Goal: Task Accomplishment & Management: Manage account settings

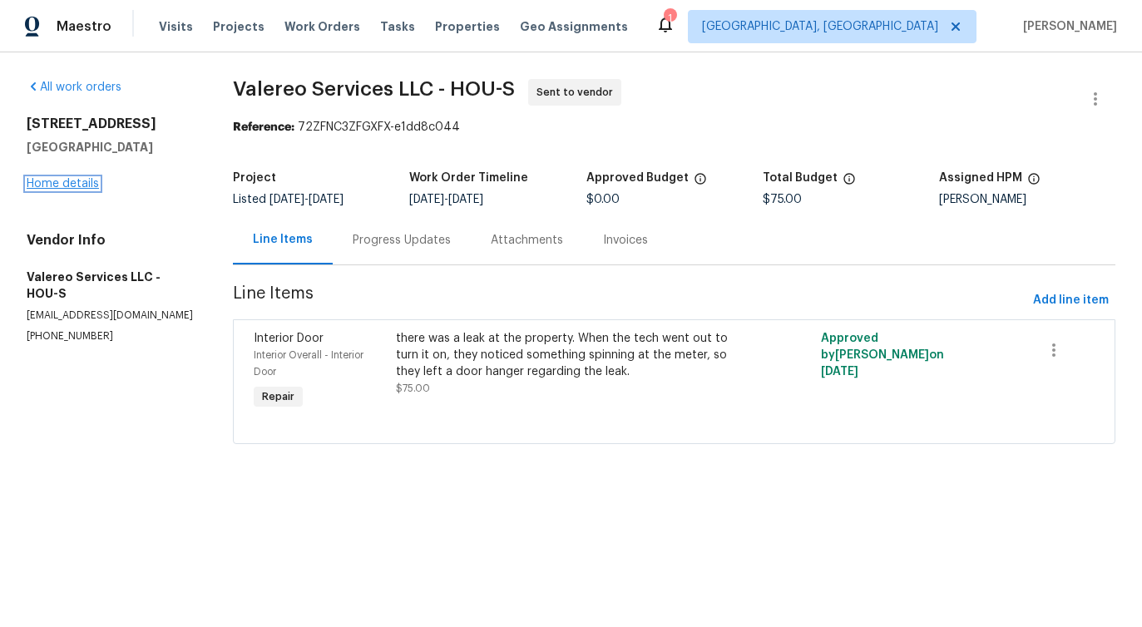
click at [70, 185] on link "Home details" at bounding box center [63, 184] width 72 height 12
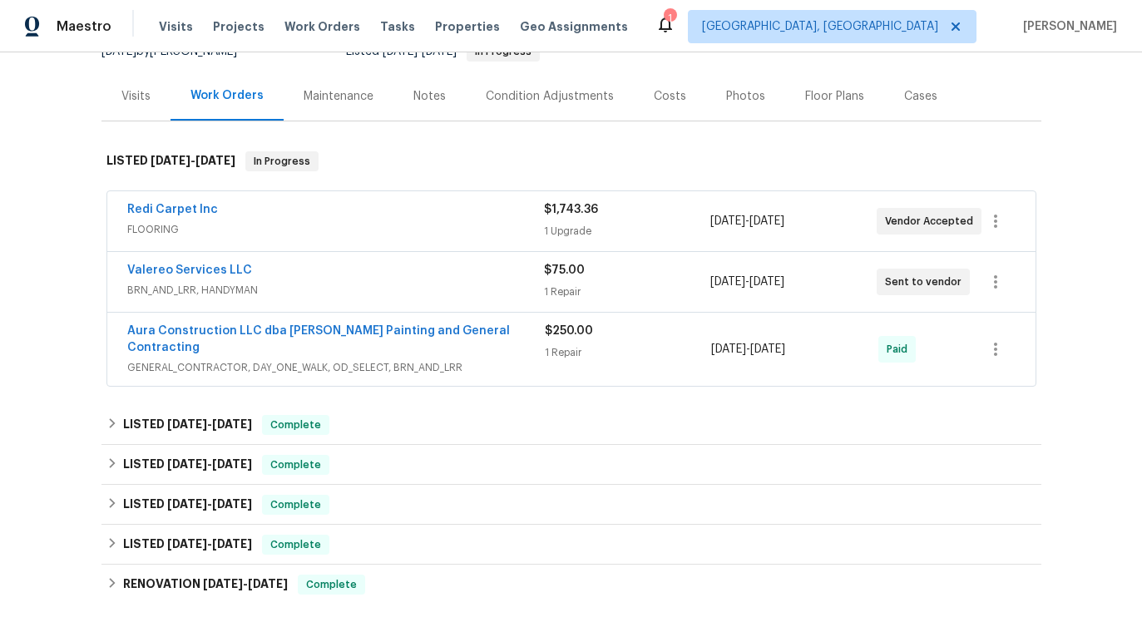
scroll to position [182, 0]
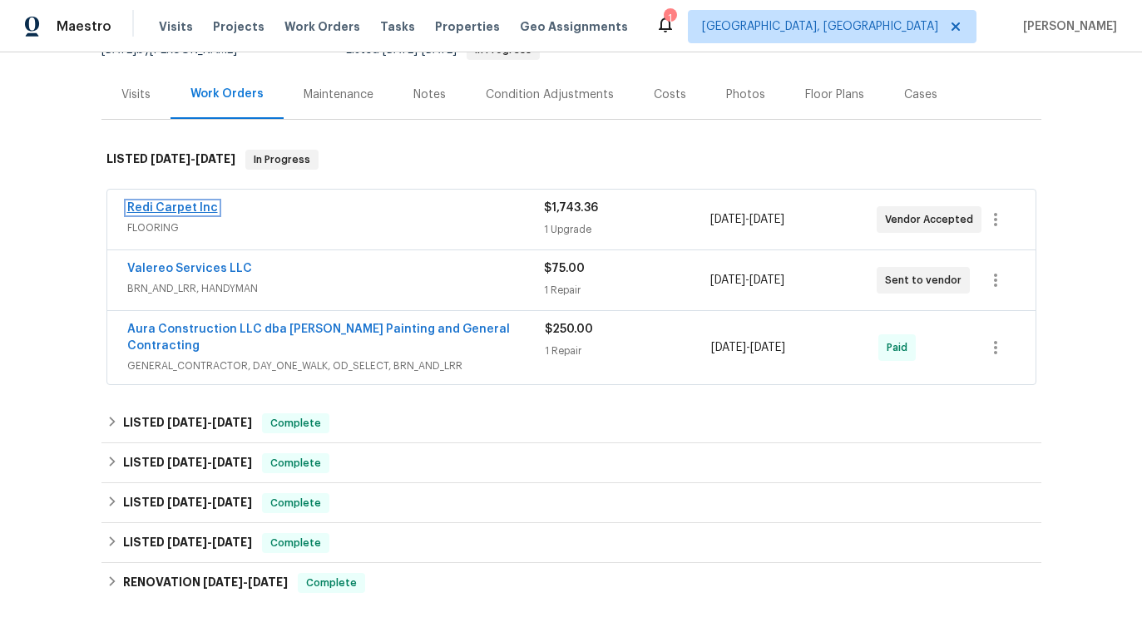
click at [165, 206] on link "Redi Carpet Inc" at bounding box center [172, 208] width 91 height 12
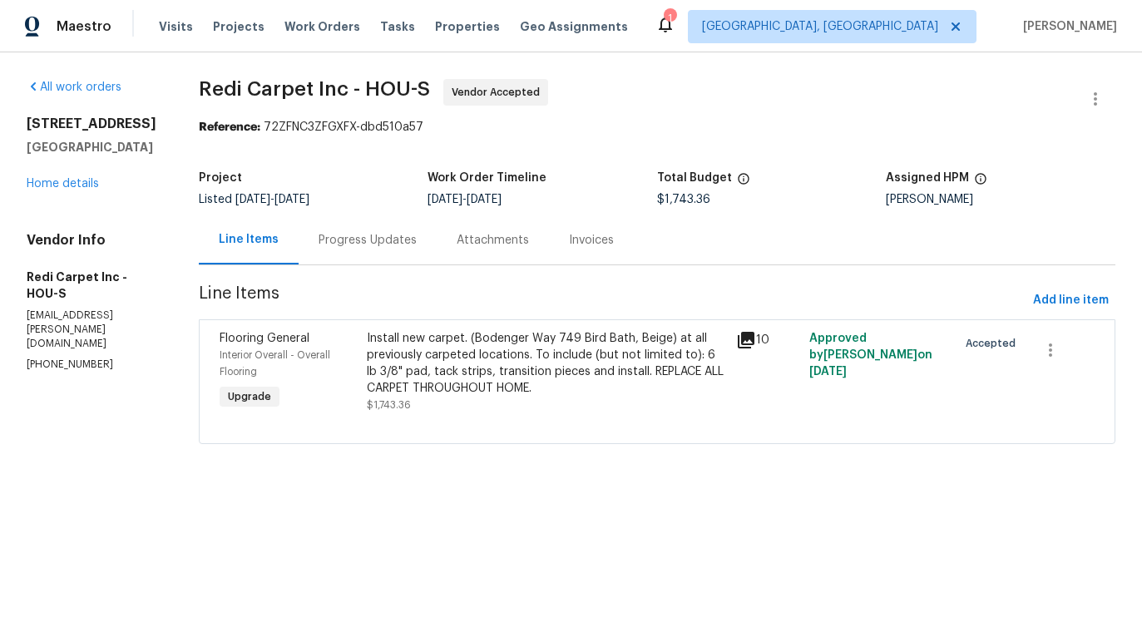
click at [387, 253] on div "Progress Updates" at bounding box center [368, 239] width 138 height 49
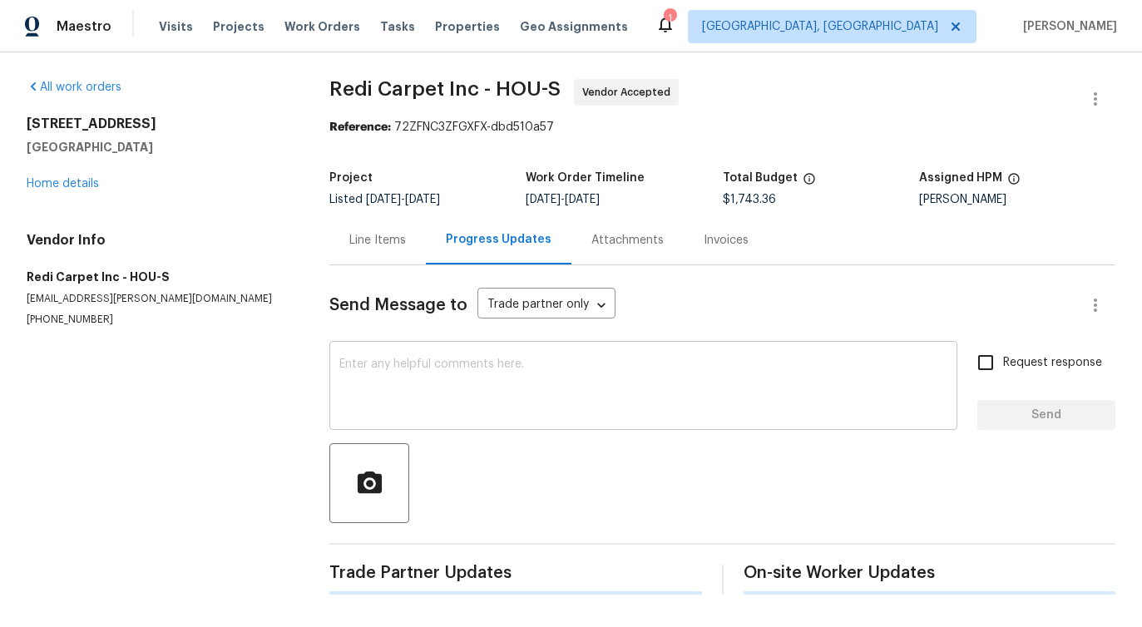
click at [409, 387] on textarea at bounding box center [643, 388] width 608 height 58
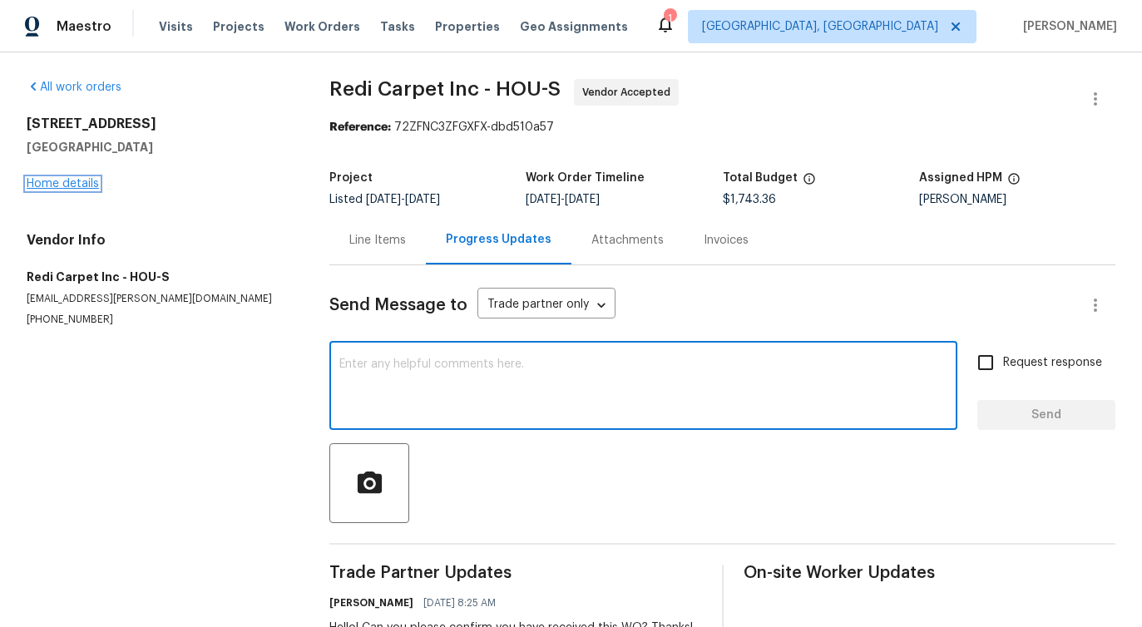
click at [44, 186] on link "Home details" at bounding box center [63, 184] width 72 height 12
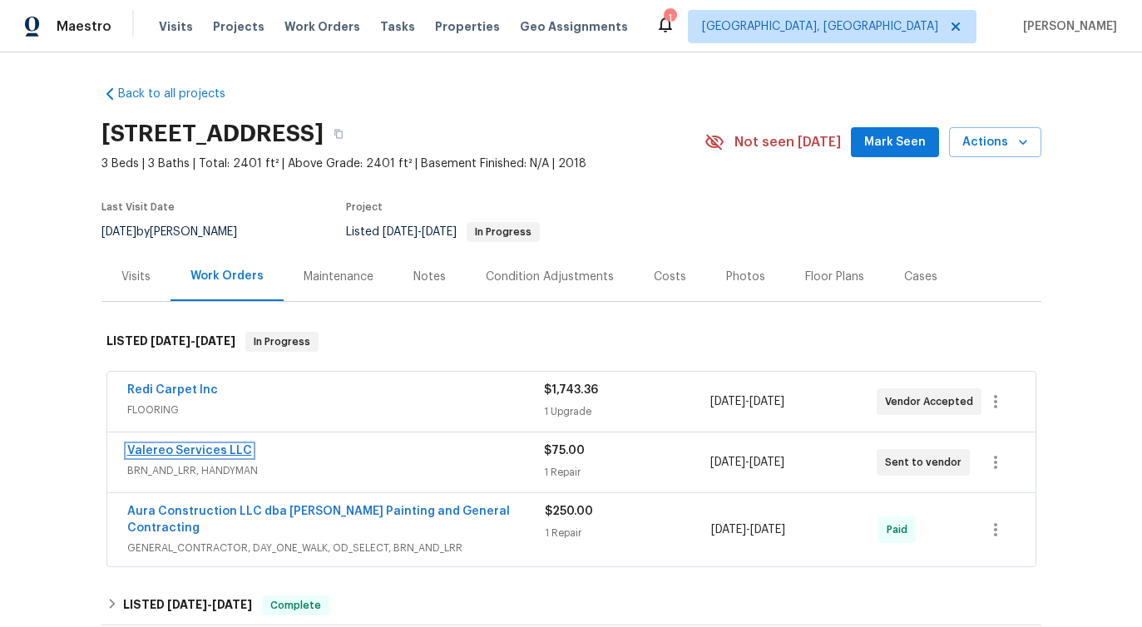
click at [185, 452] on link "Valereo Services LLC" at bounding box center [189, 451] width 125 height 12
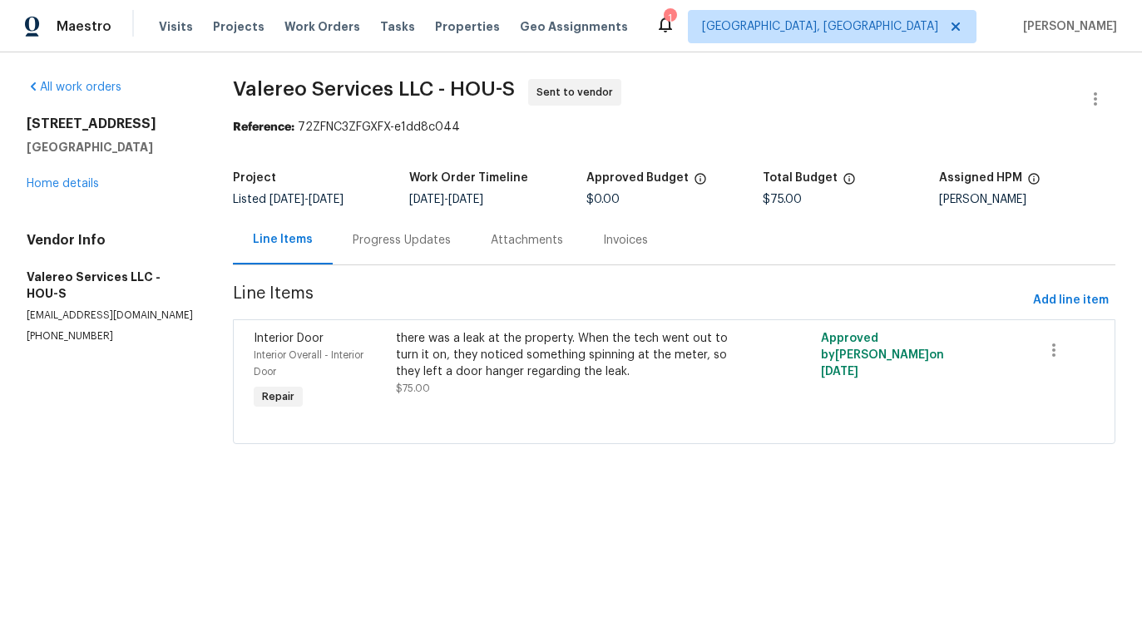
click at [386, 241] on div "Progress Updates" at bounding box center [402, 240] width 98 height 17
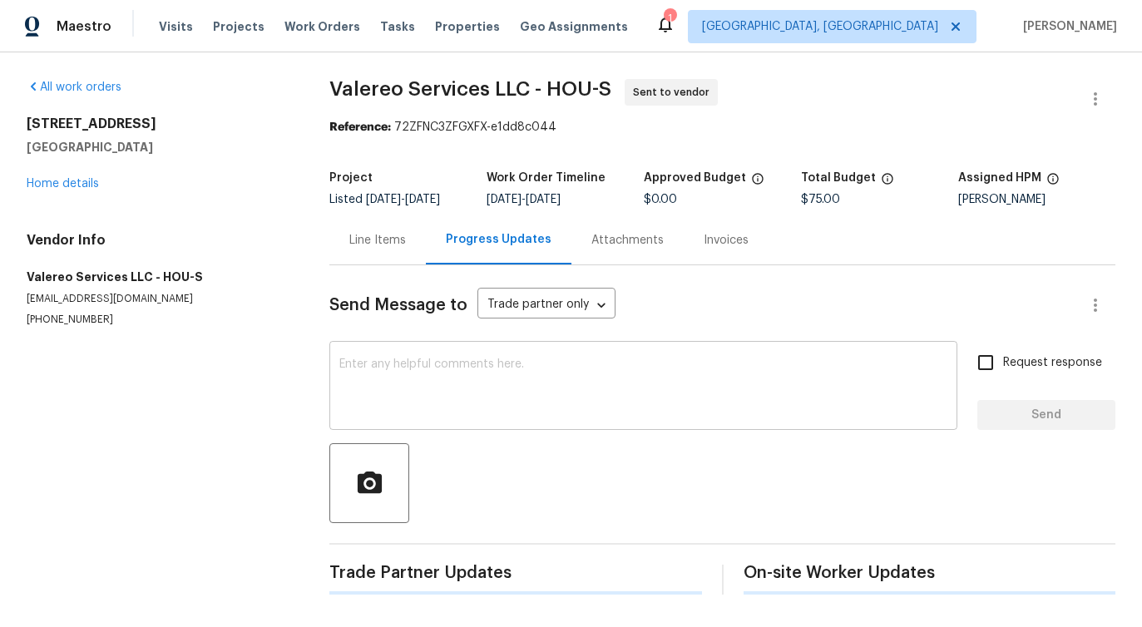
click at [438, 378] on textarea at bounding box center [643, 388] width 608 height 58
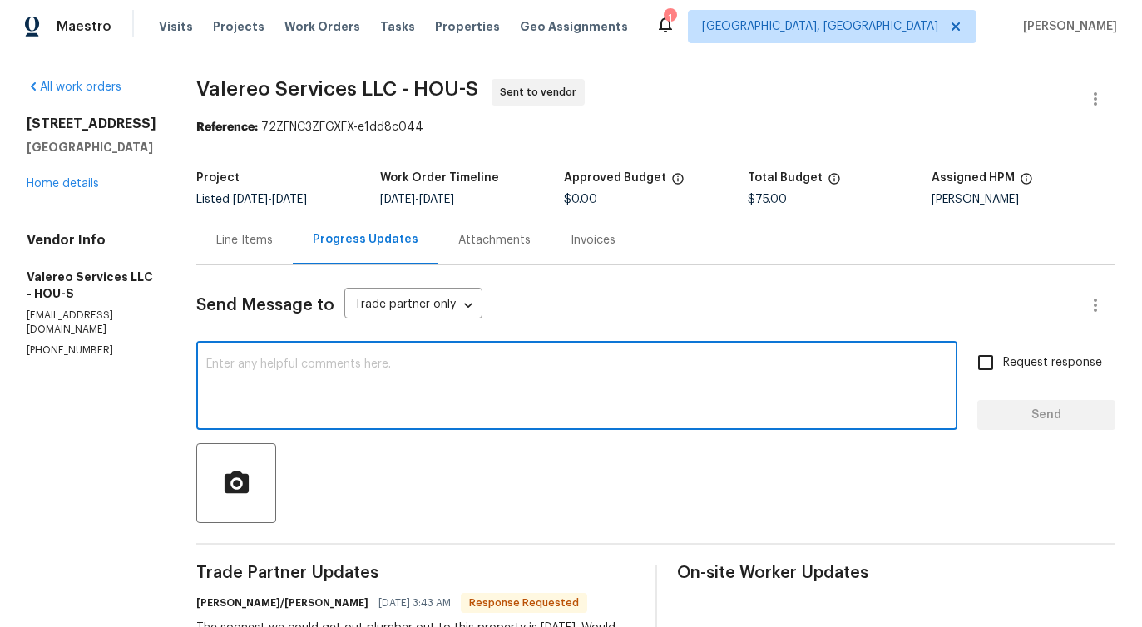
click at [224, 241] on div "Line Items" at bounding box center [244, 240] width 57 height 17
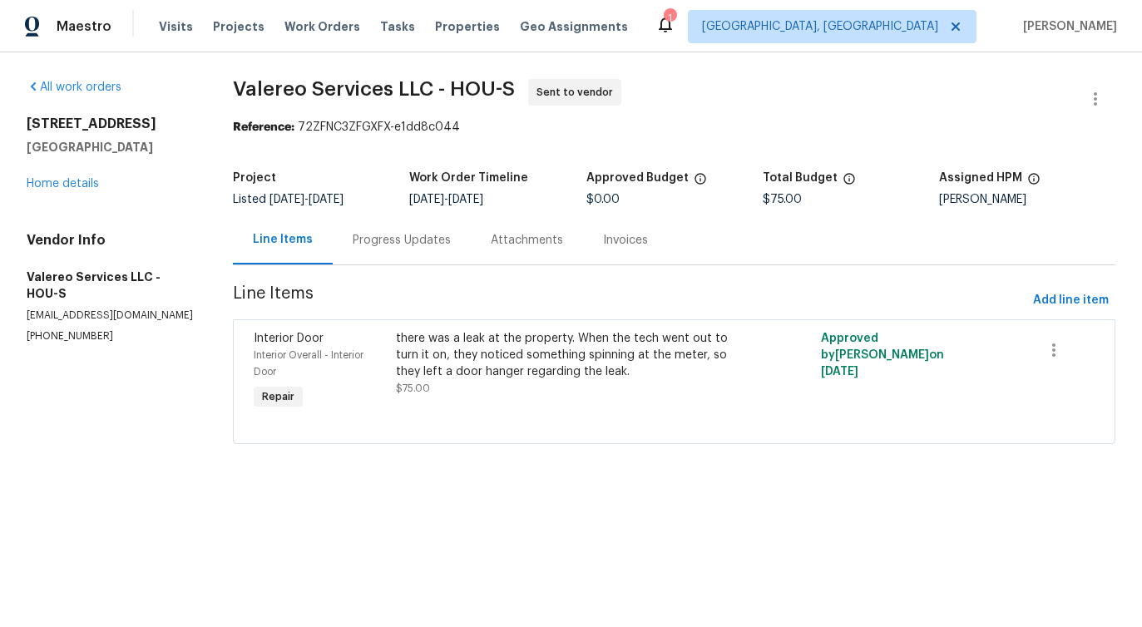
click at [394, 227] on div "Progress Updates" at bounding box center [402, 239] width 138 height 49
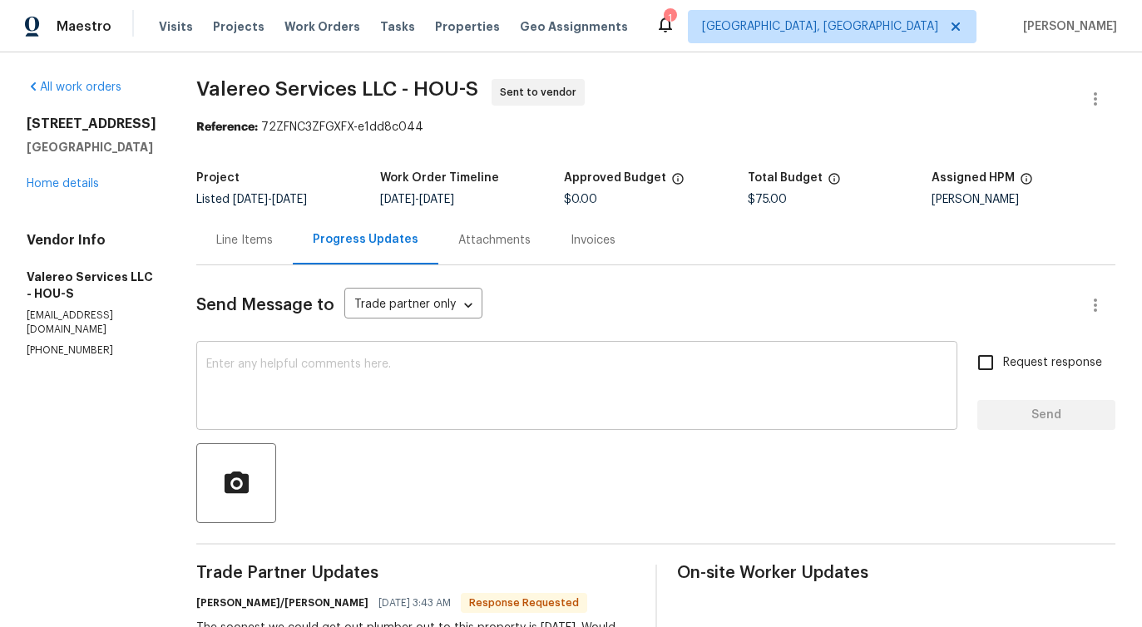
click at [423, 381] on textarea at bounding box center [576, 388] width 741 height 58
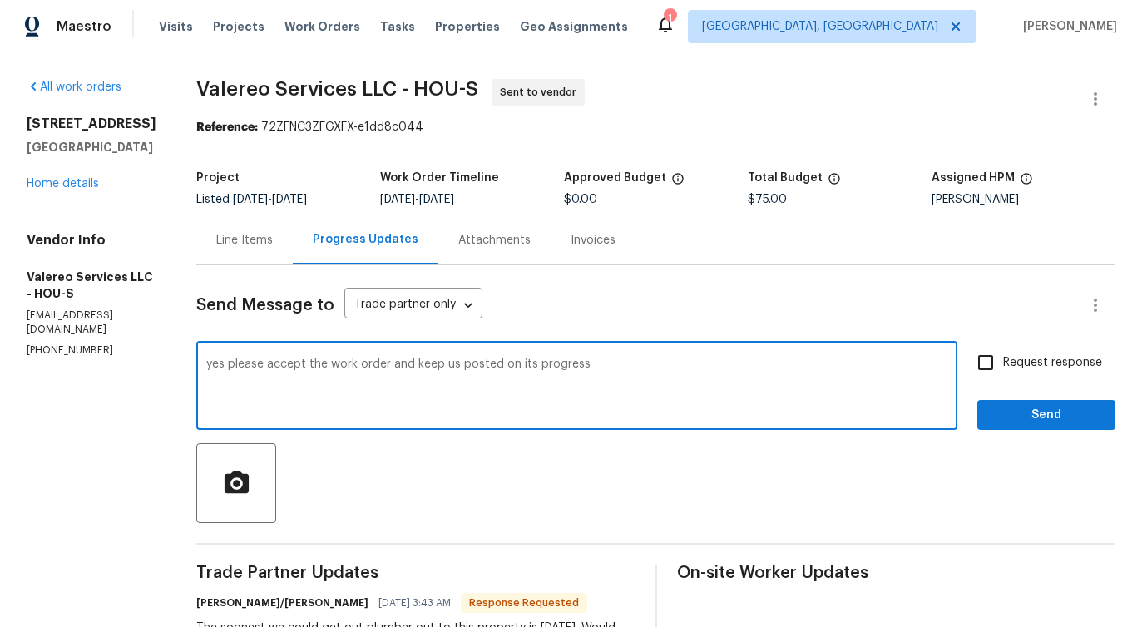
type textarea "yes please accept the work order and keep us posted on its progress."
click at [339, 369] on textarea "yes please accept the work order and keep us posted on its progress." at bounding box center [576, 388] width 741 height 58
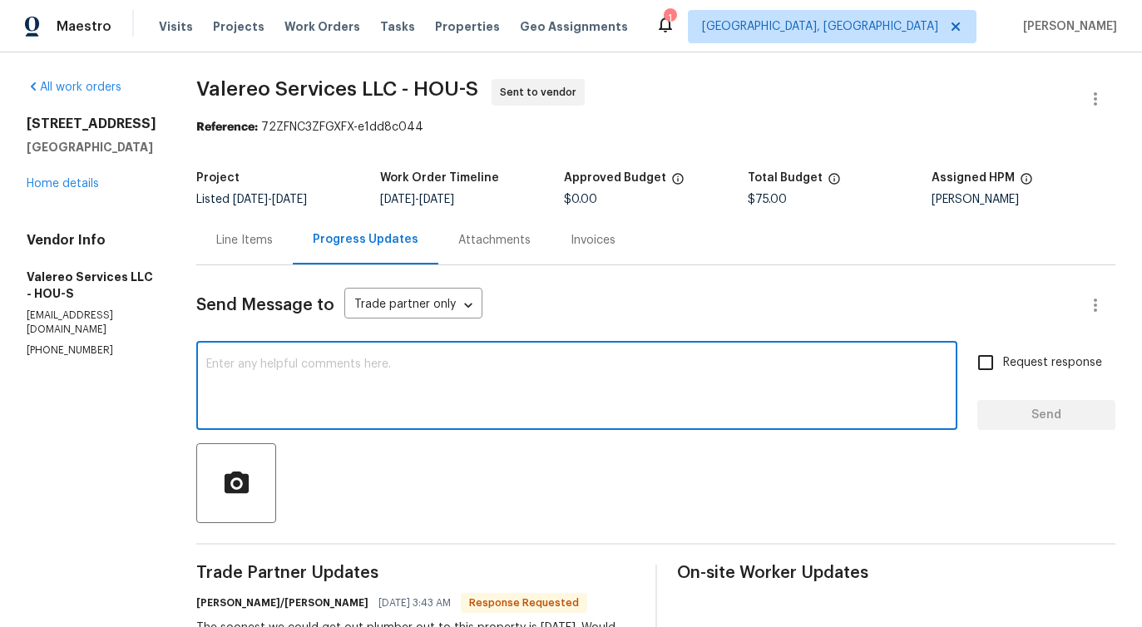
paste textarea "Yes, please go ahead with the work order and keep us updated on its progress."
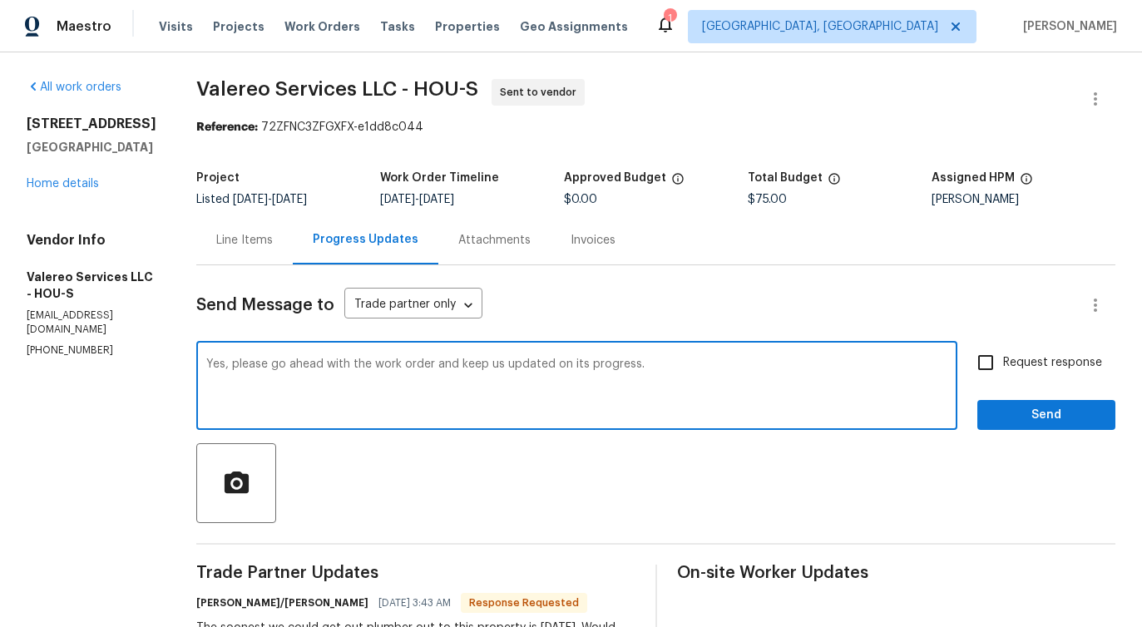
type textarea "Yes, please go ahead with the work order and keep us updated on its progress."
click at [1011, 366] on span "Request response" at bounding box center [1052, 362] width 99 height 17
click at [1003, 366] on input "Request response" at bounding box center [985, 362] width 35 height 35
checkbox input "true"
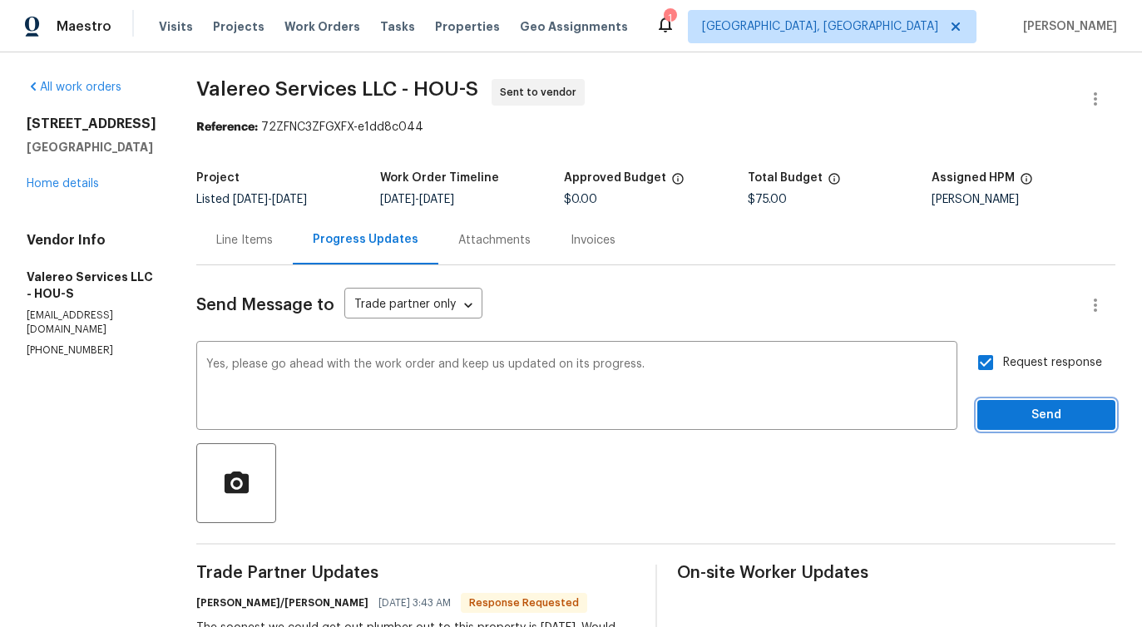
click at [1019, 400] on button "Send" at bounding box center [1047, 415] width 138 height 31
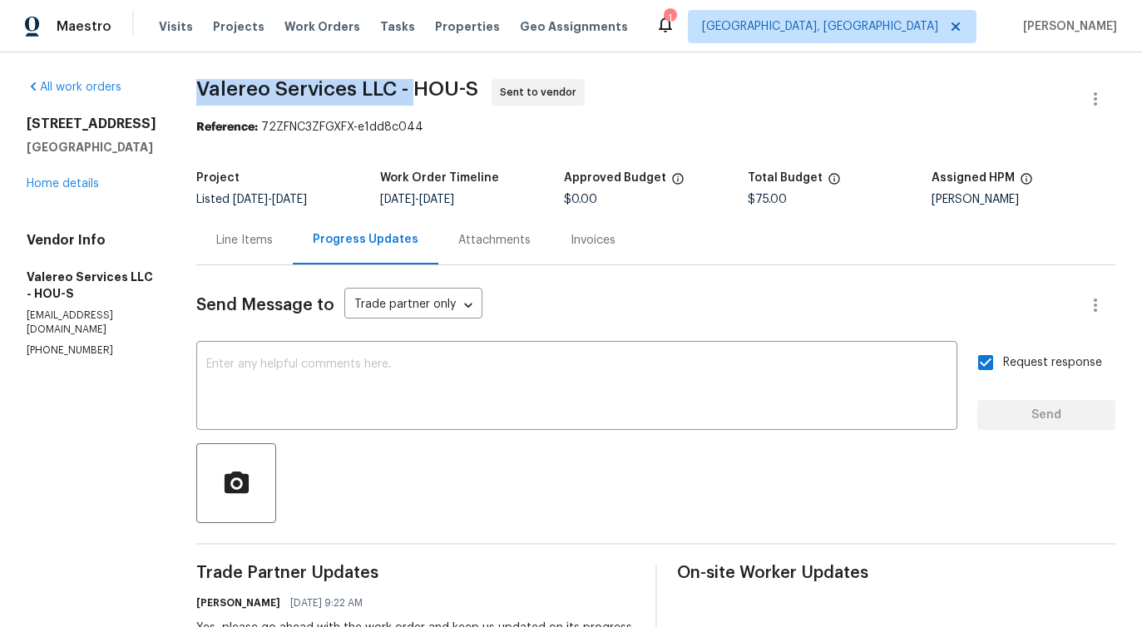
drag, startPoint x: 171, startPoint y: 83, endPoint x: 404, endPoint y: 82, distance: 233.0
click at [404, 82] on div "All work orders [STREET_ADDRESS] Home details Vendor Info Valereo Services LLC …" at bounding box center [571, 474] width 1142 height 844
copy span "Valereo Services LLC -"
click at [83, 190] on link "Home details" at bounding box center [63, 184] width 72 height 12
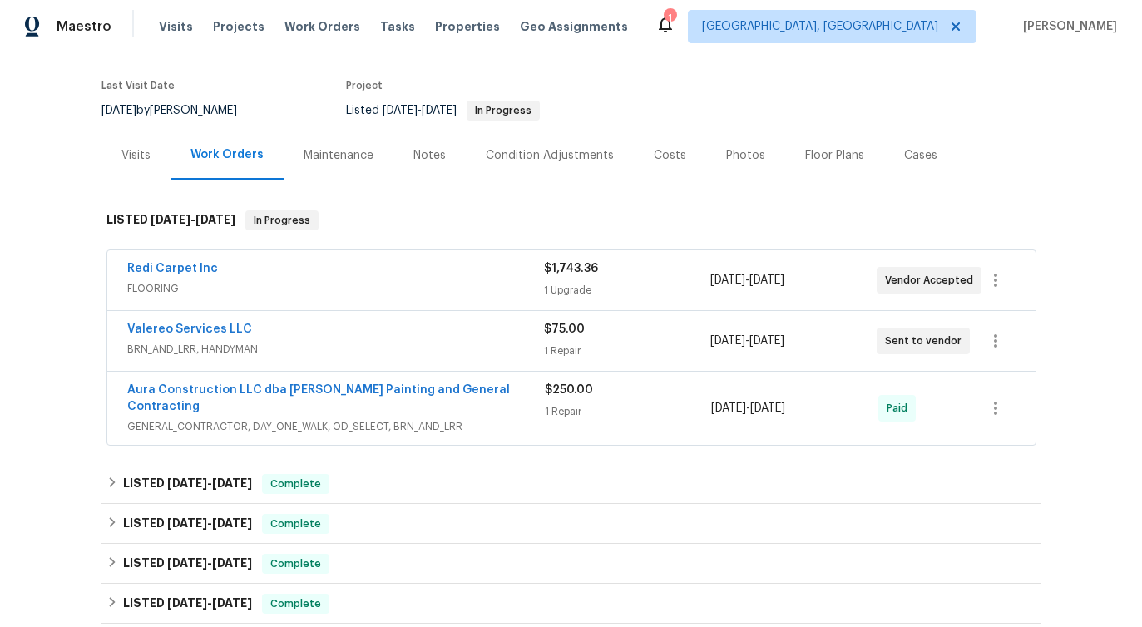
scroll to position [161, 0]
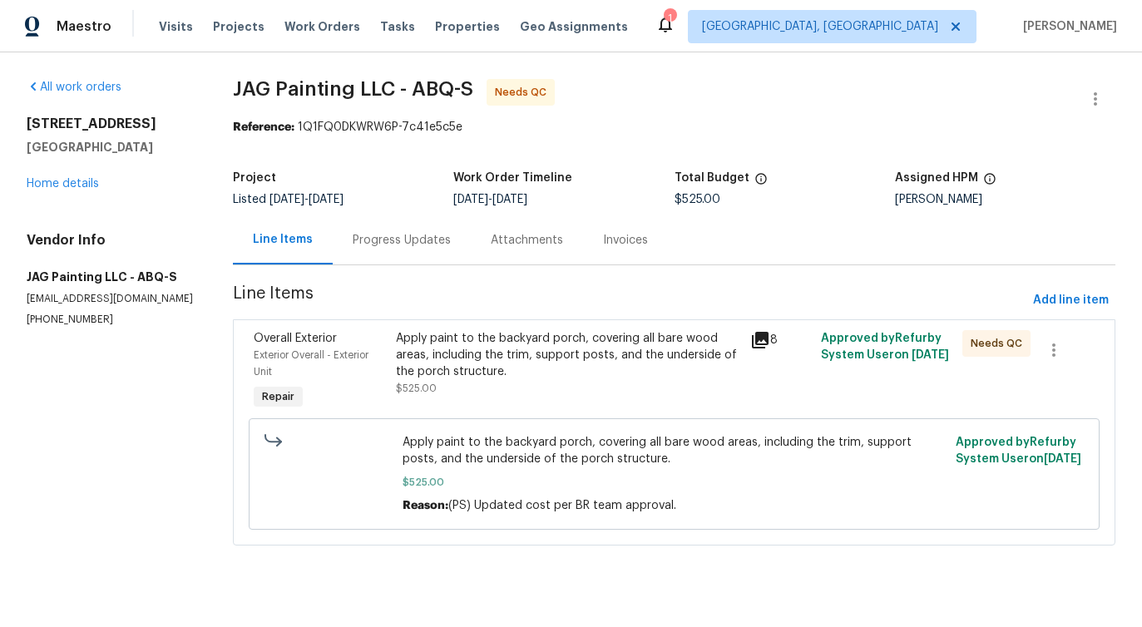
click at [384, 253] on div "Progress Updates" at bounding box center [402, 239] width 138 height 49
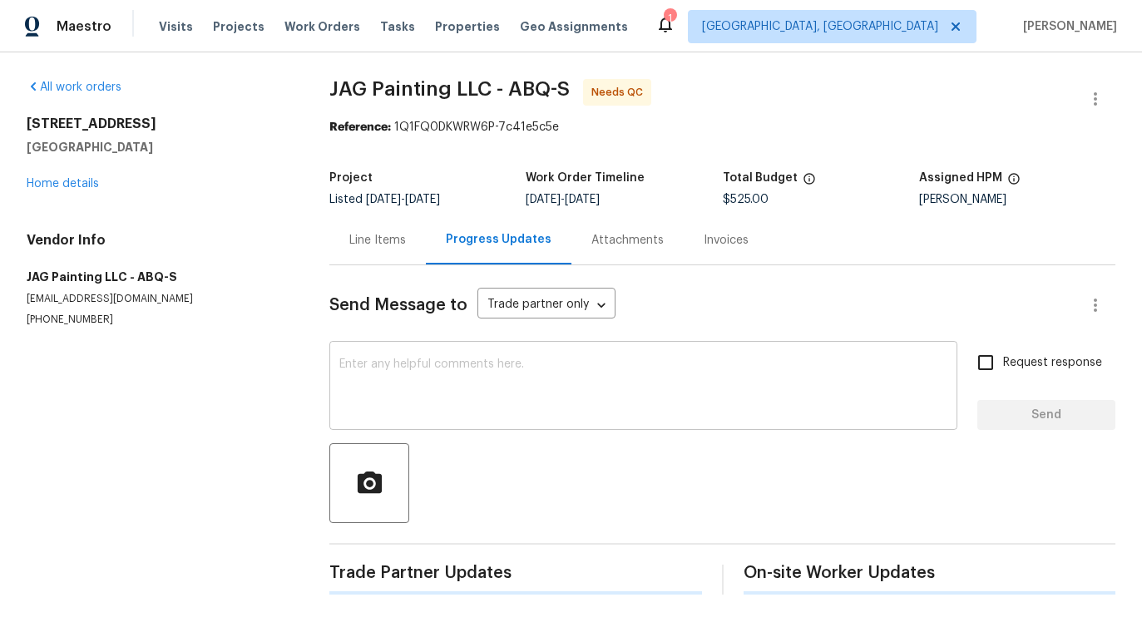
click at [415, 411] on textarea at bounding box center [643, 388] width 608 height 58
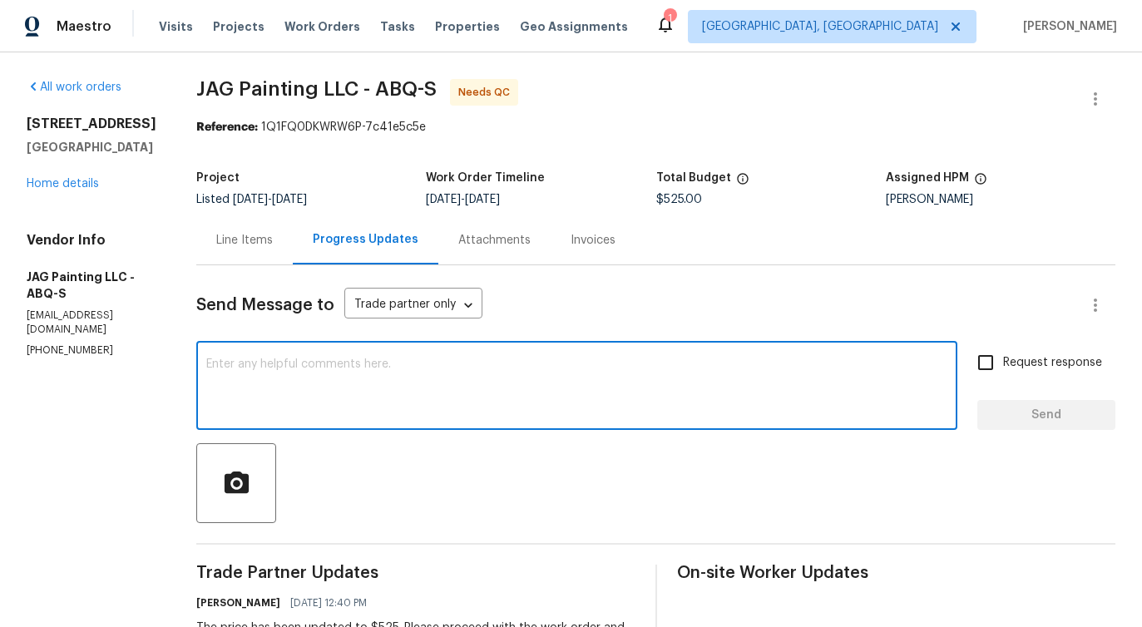
click at [328, 407] on textarea at bounding box center [576, 388] width 741 height 58
click at [325, 367] on textarea at bounding box center [576, 388] width 741 height 58
click at [320, 362] on textarea at bounding box center [576, 388] width 741 height 58
click at [232, 248] on div "Line Items" at bounding box center [244, 240] width 57 height 17
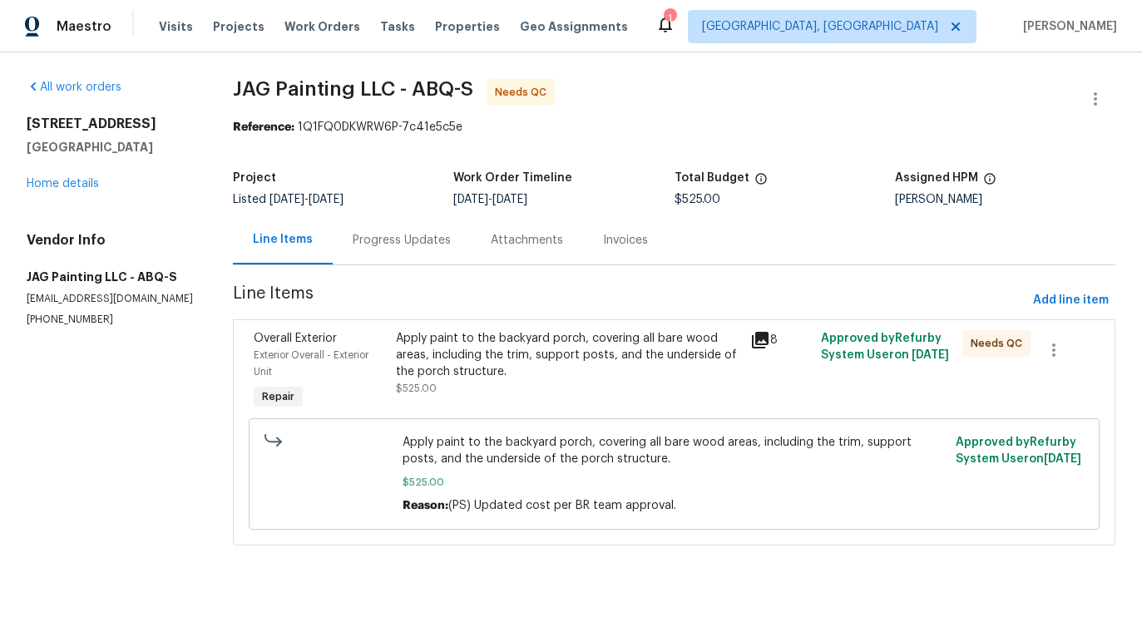
click at [421, 356] on div "Apply paint to the backyard porch, covering all bare wood areas, including the …" at bounding box center [568, 355] width 344 height 50
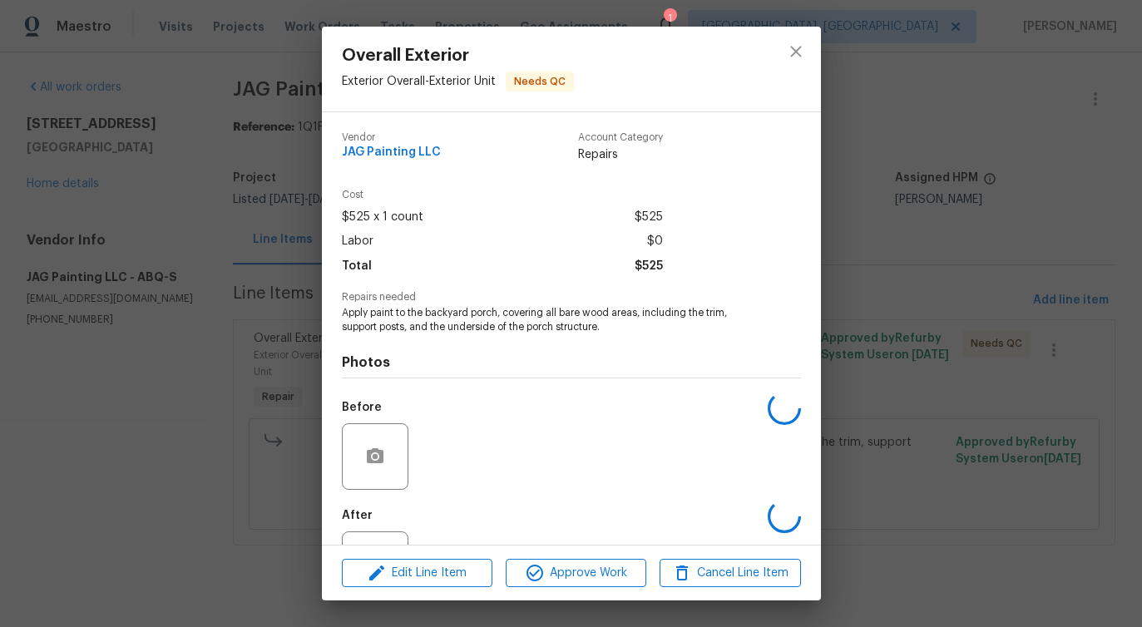
scroll to position [70, 0]
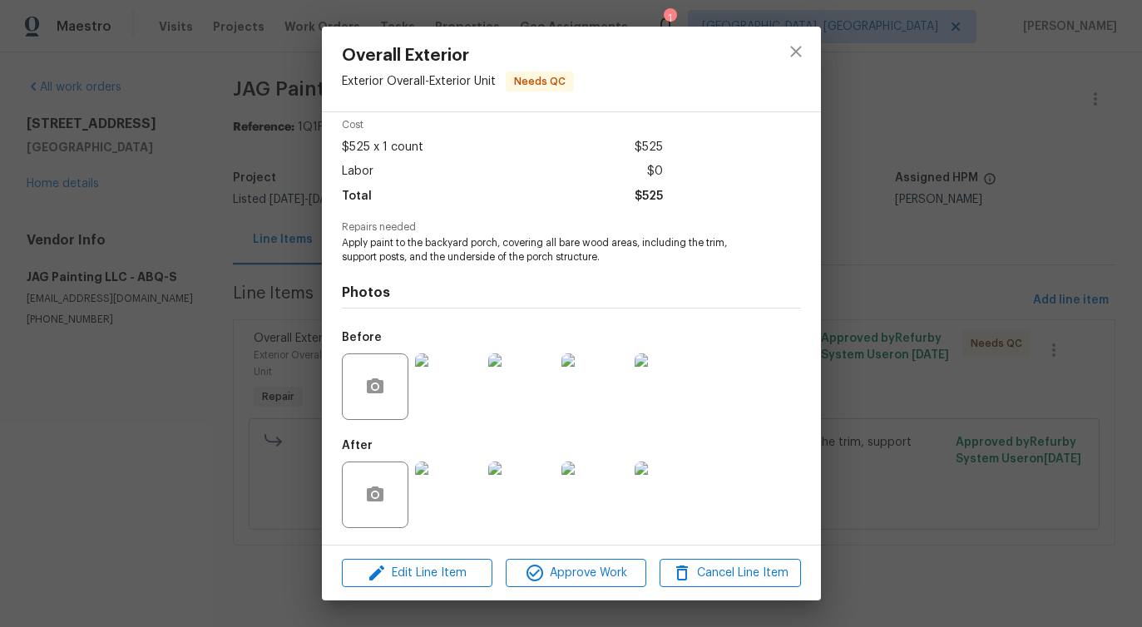
click at [427, 382] on img at bounding box center [448, 387] width 67 height 67
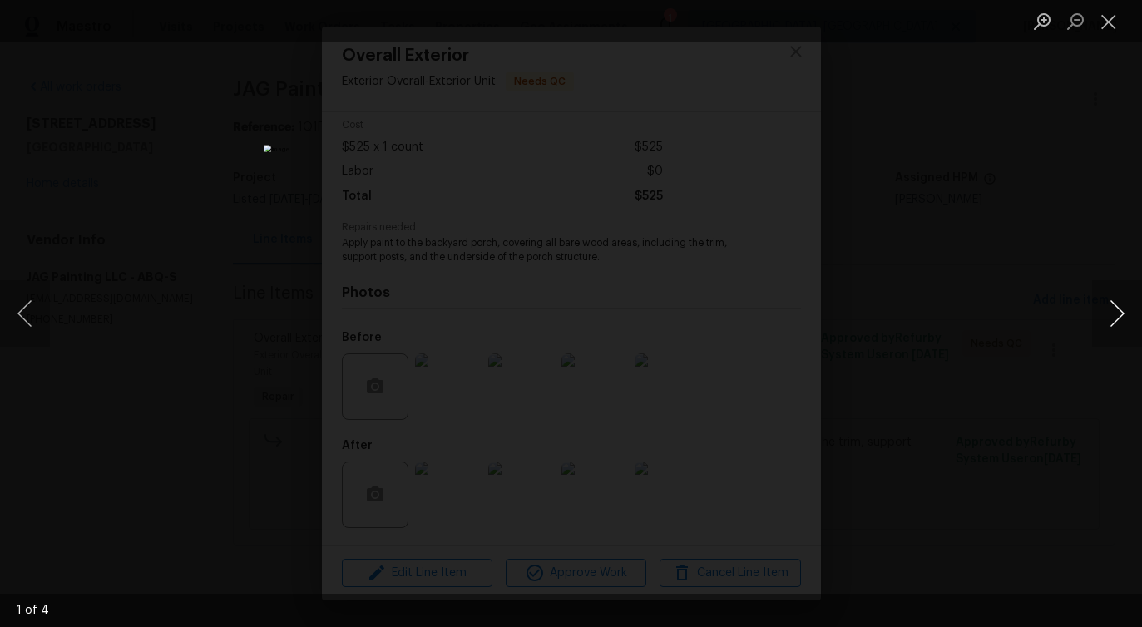
click at [1111, 317] on button "Next image" at bounding box center [1117, 313] width 50 height 67
click at [1107, 17] on button "Close lightbox" at bounding box center [1108, 21] width 33 height 29
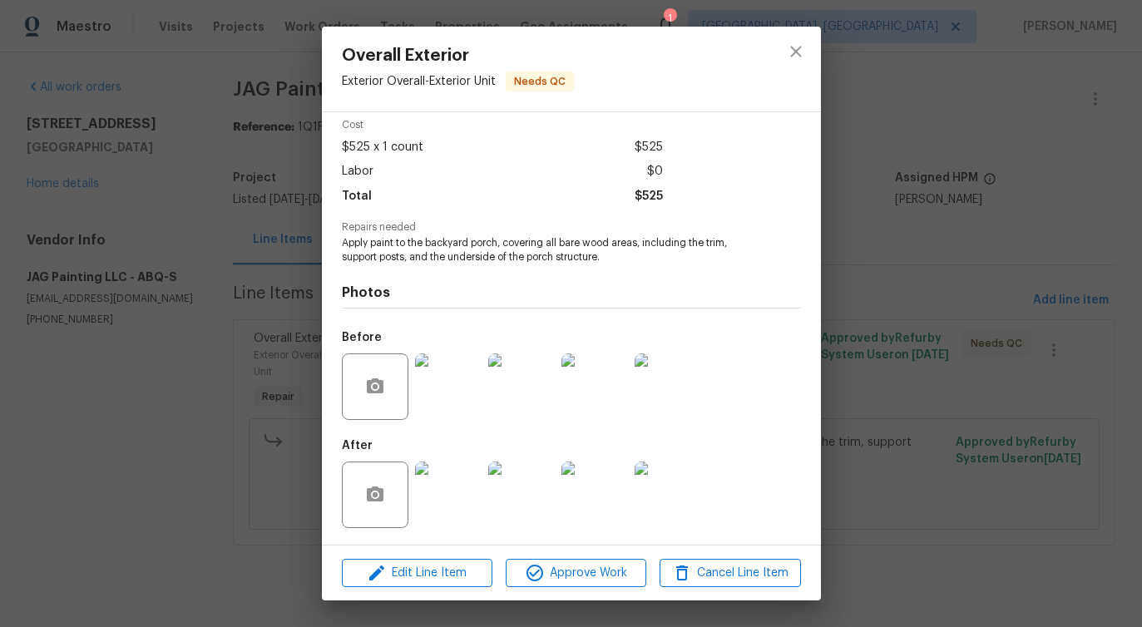
click at [443, 508] on img at bounding box center [448, 495] width 67 height 67
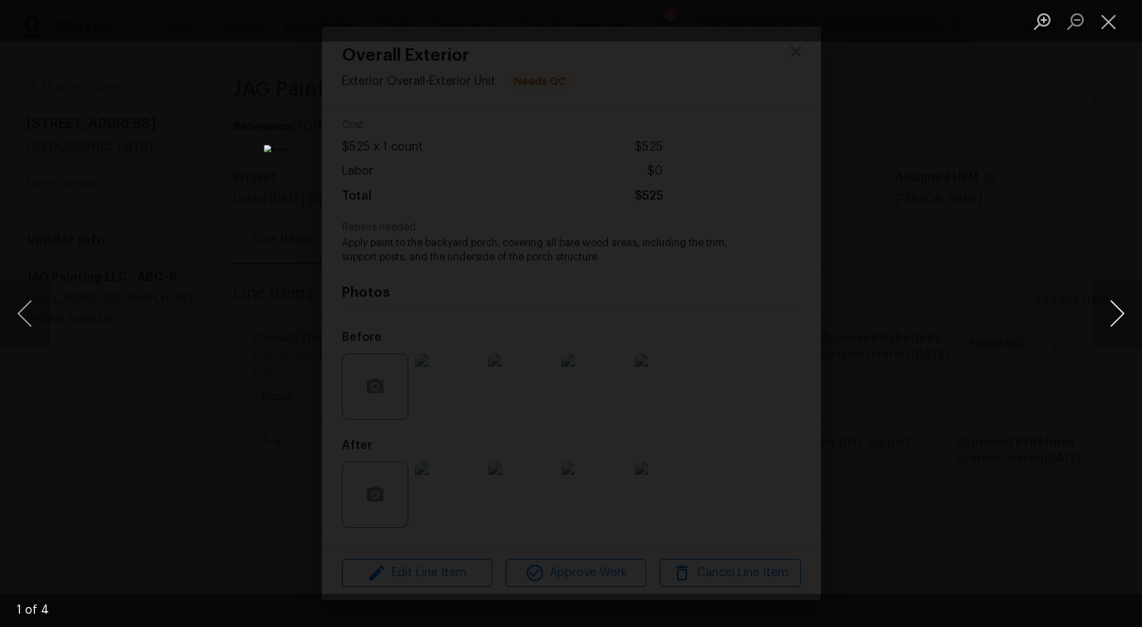
click at [1109, 317] on button "Next image" at bounding box center [1117, 313] width 50 height 67
click at [1107, 32] on button "Close lightbox" at bounding box center [1108, 21] width 33 height 29
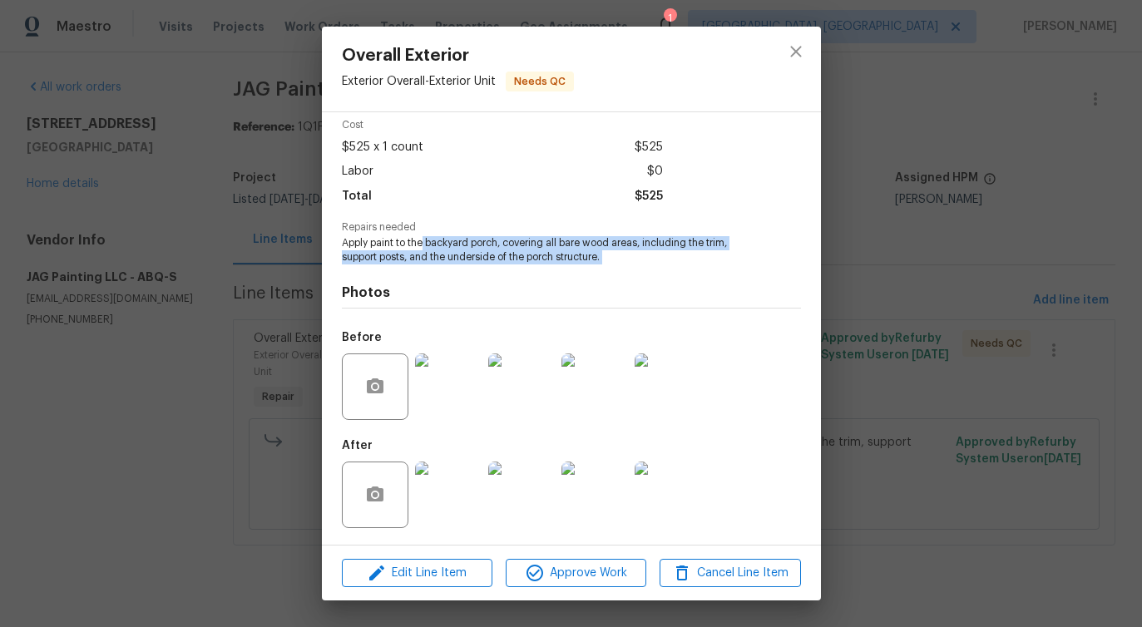
drag, startPoint x: 423, startPoint y: 240, endPoint x: 622, endPoint y: 265, distance: 200.4
click at [622, 265] on div "Vendor JAG Painting LLC Account Category Repairs Cost $525 x 1 count $525 Labor…" at bounding box center [571, 293] width 459 height 489
click at [787, 55] on icon "close" at bounding box center [796, 52] width 20 height 20
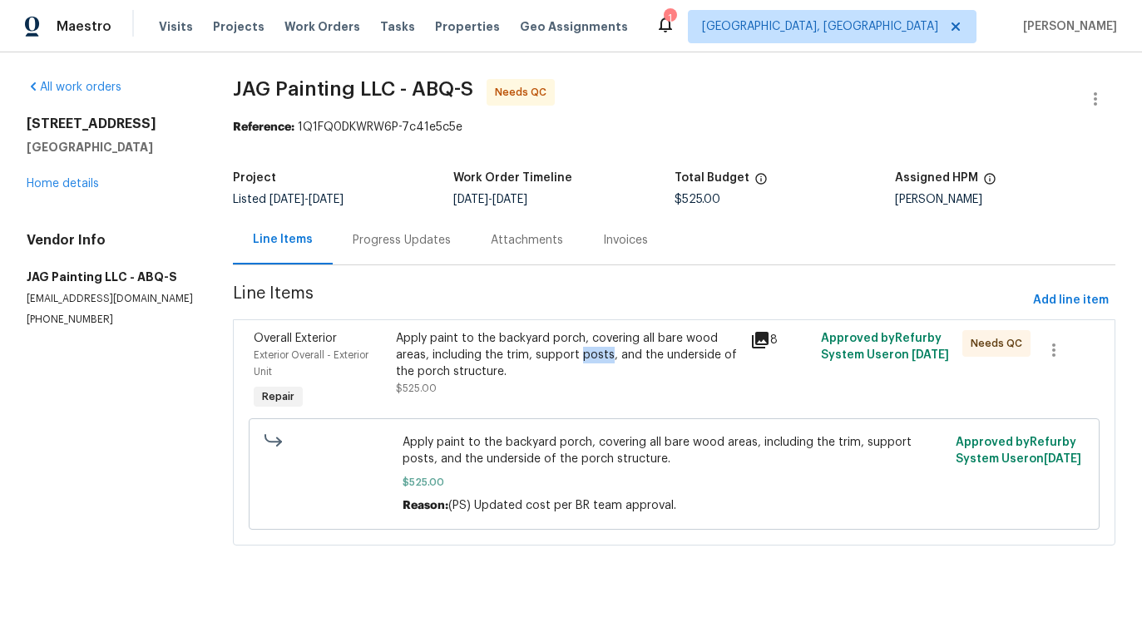
click at [546, 353] on div "Apply paint to the backyard porch, covering all bare wood areas, including the …" at bounding box center [568, 355] width 344 height 50
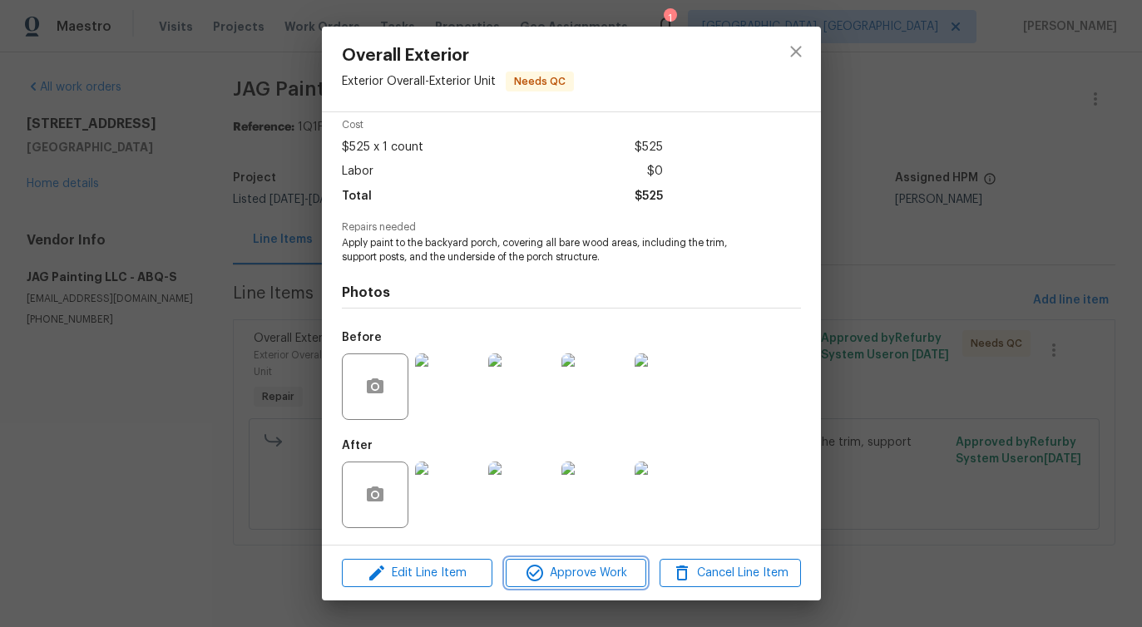
click at [570, 567] on span "Approve Work" at bounding box center [576, 573] width 131 height 21
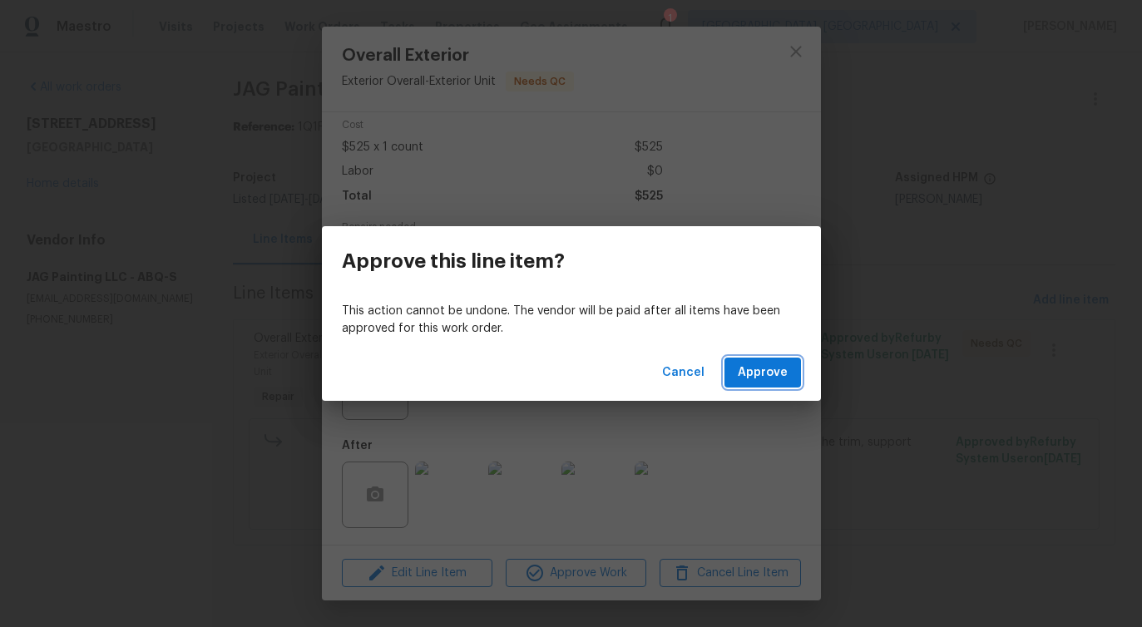
click at [752, 368] on span "Approve" at bounding box center [763, 373] width 50 height 21
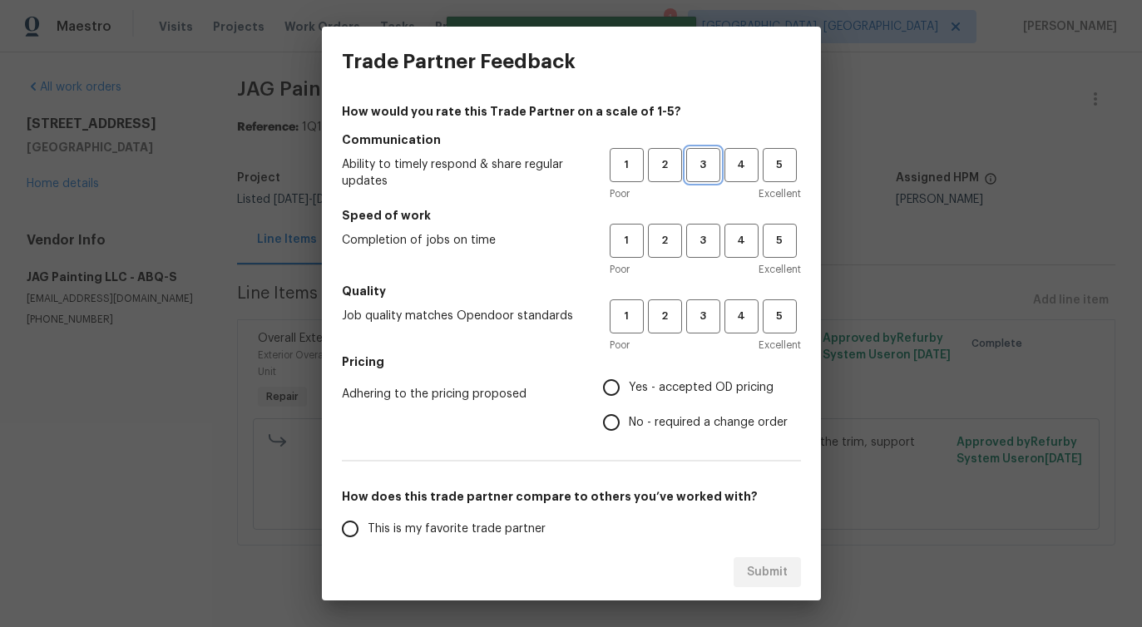
click at [700, 161] on span "3" at bounding box center [703, 165] width 31 height 19
click at [702, 248] on span "3" at bounding box center [703, 240] width 31 height 19
click at [703, 311] on span "3" at bounding box center [703, 316] width 31 height 19
click at [658, 416] on span "No - required a change order" at bounding box center [708, 422] width 159 height 17
click at [629, 416] on input "No - required a change order" at bounding box center [611, 422] width 35 height 35
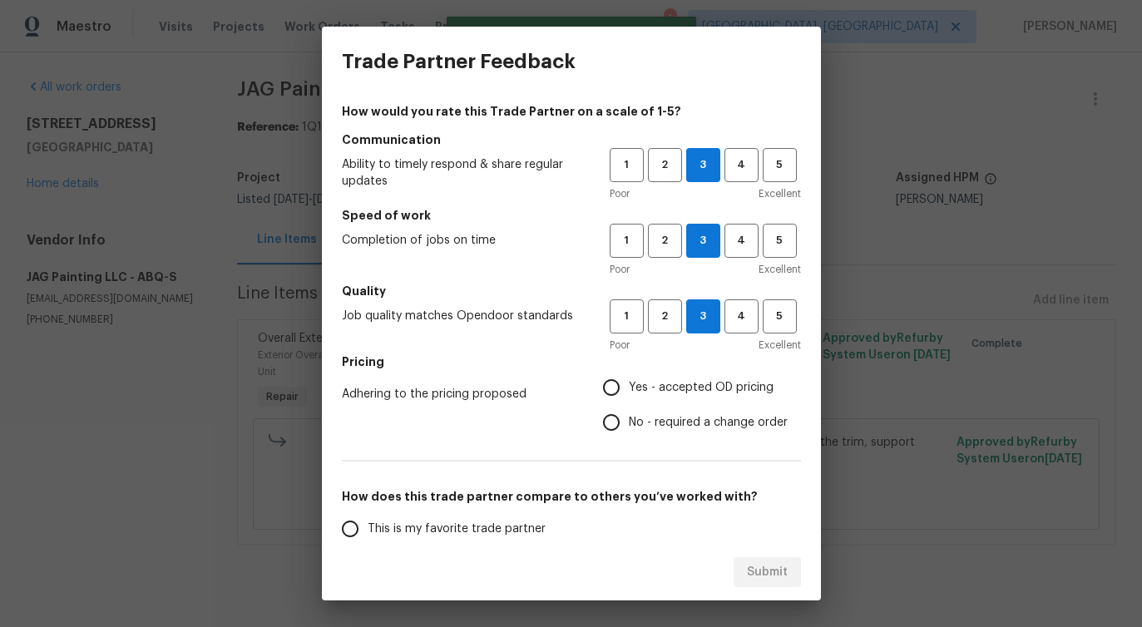
radio input "true"
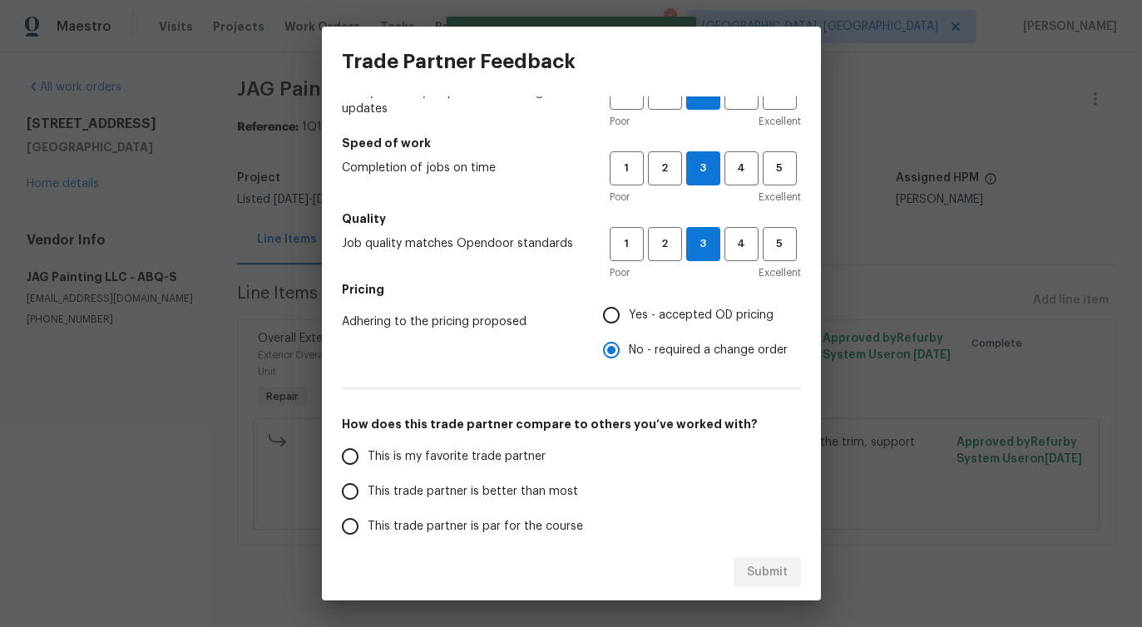
scroll to position [163, 0]
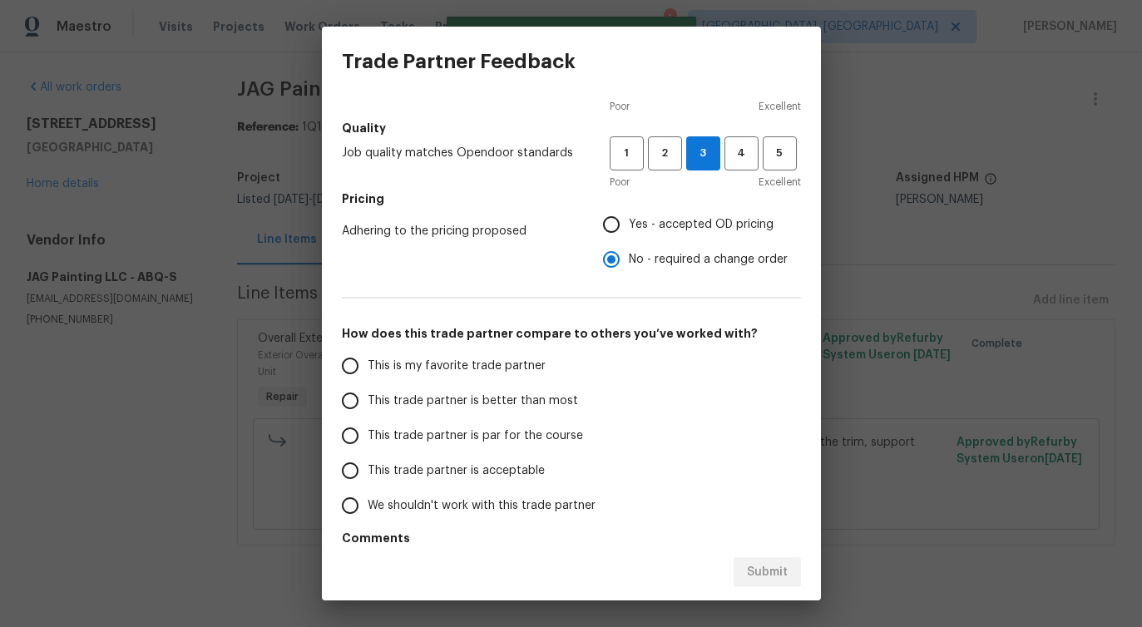
click at [446, 409] on span "This trade partner is better than most" at bounding box center [473, 401] width 210 height 17
click at [368, 409] on input "This trade partner is better than most" at bounding box center [350, 401] width 35 height 35
click at [765, 576] on span "Submit" at bounding box center [767, 572] width 41 height 21
radio input "true"
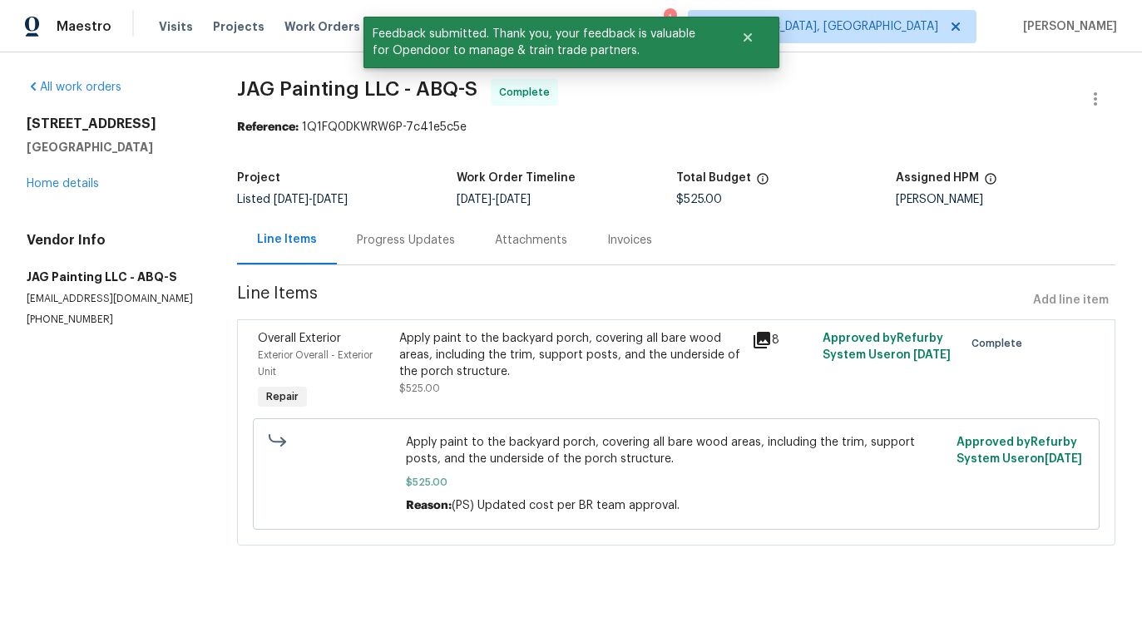
click at [408, 233] on div "Progress Updates" at bounding box center [406, 240] width 98 height 17
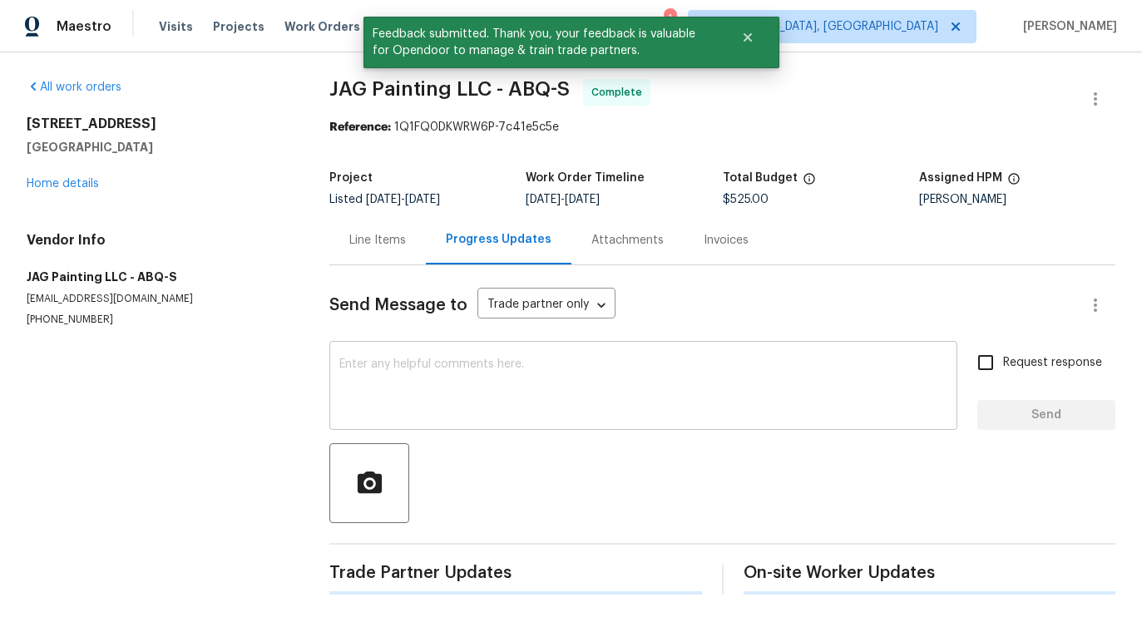
click at [427, 390] on textarea at bounding box center [643, 388] width 608 height 58
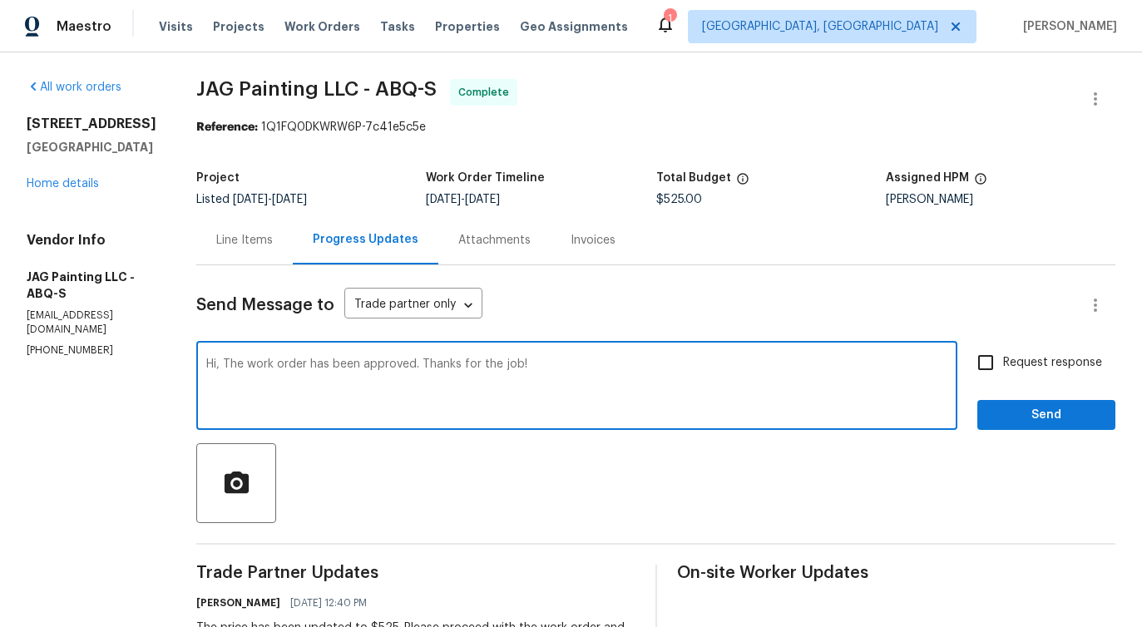
type textarea "Hi, The work order has been approved. Thanks for the job!"
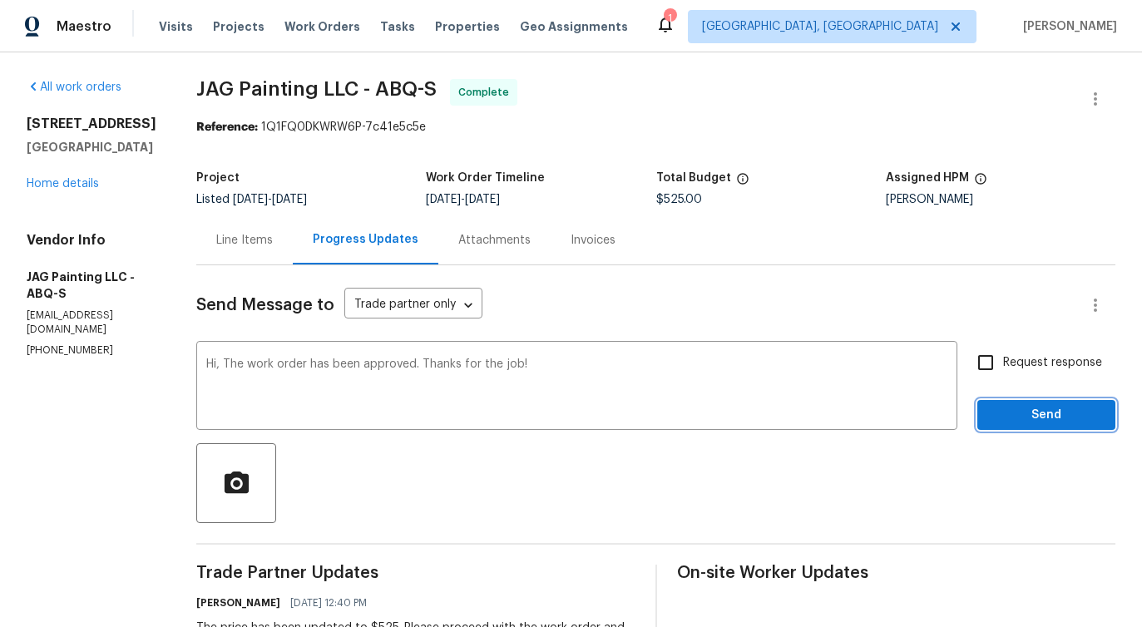
click at [1025, 424] on span "Send" at bounding box center [1046, 415] width 111 height 21
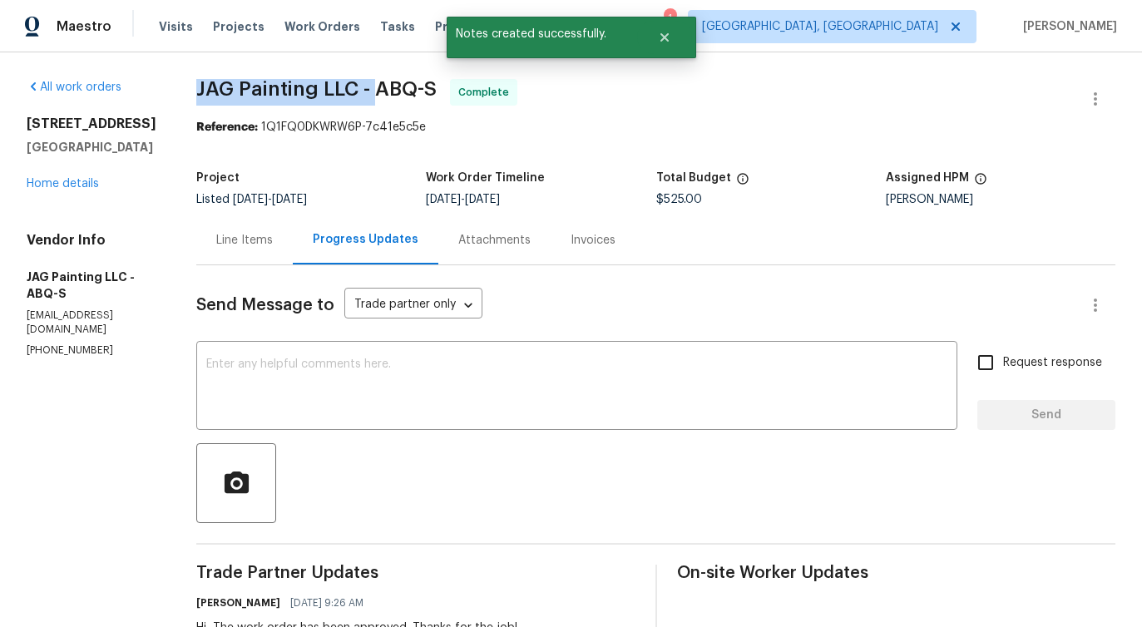
drag, startPoint x: 191, startPoint y: 92, endPoint x: 376, endPoint y: 92, distance: 185.5
click at [376, 92] on div "All work orders 5355 Feather Rock Pl NW Albuquerque, NM 87114 Home details Vend…" at bounding box center [571, 588] width 1142 height 1072
copy span "JAG Painting LLC -"
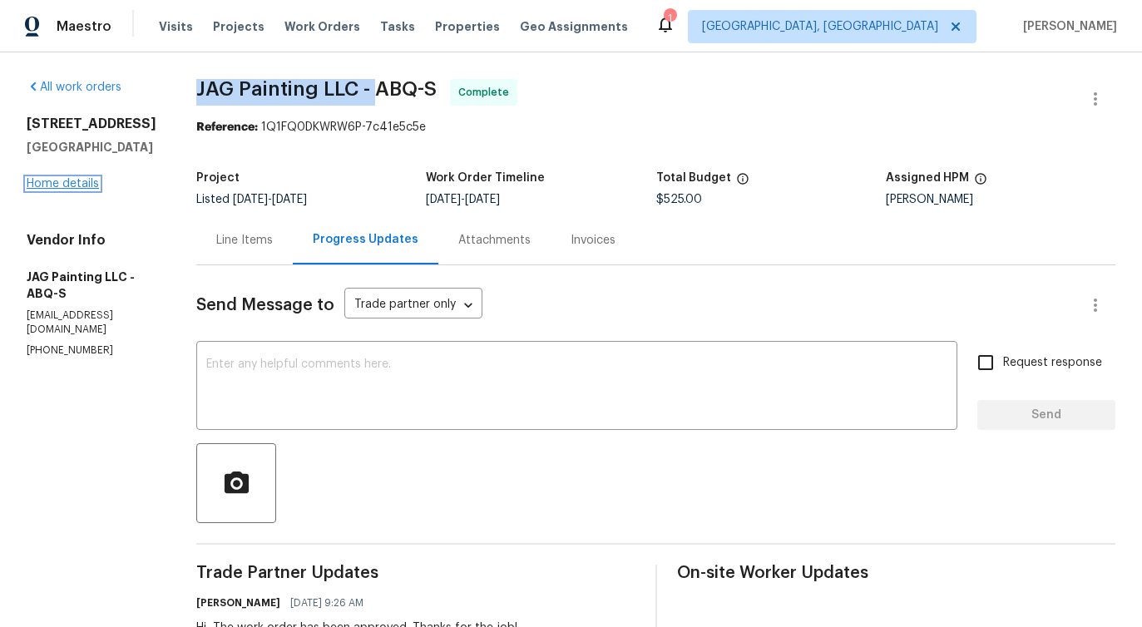
click at [78, 190] on link "Home details" at bounding box center [63, 184] width 72 height 12
